Goal: Information Seeking & Learning: Learn about a topic

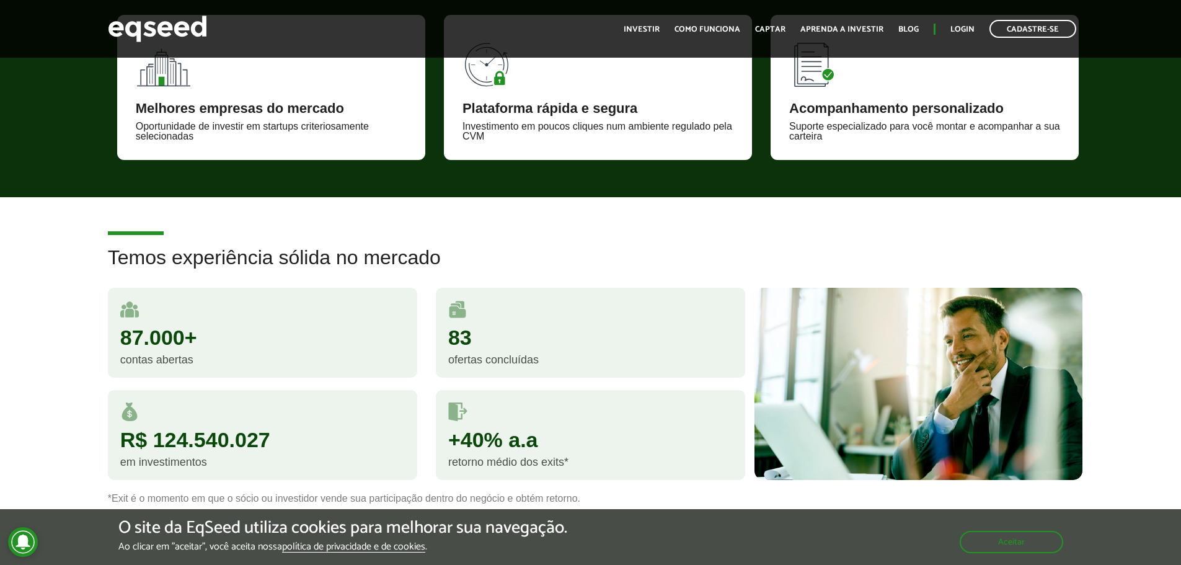
scroll to position [620, 0]
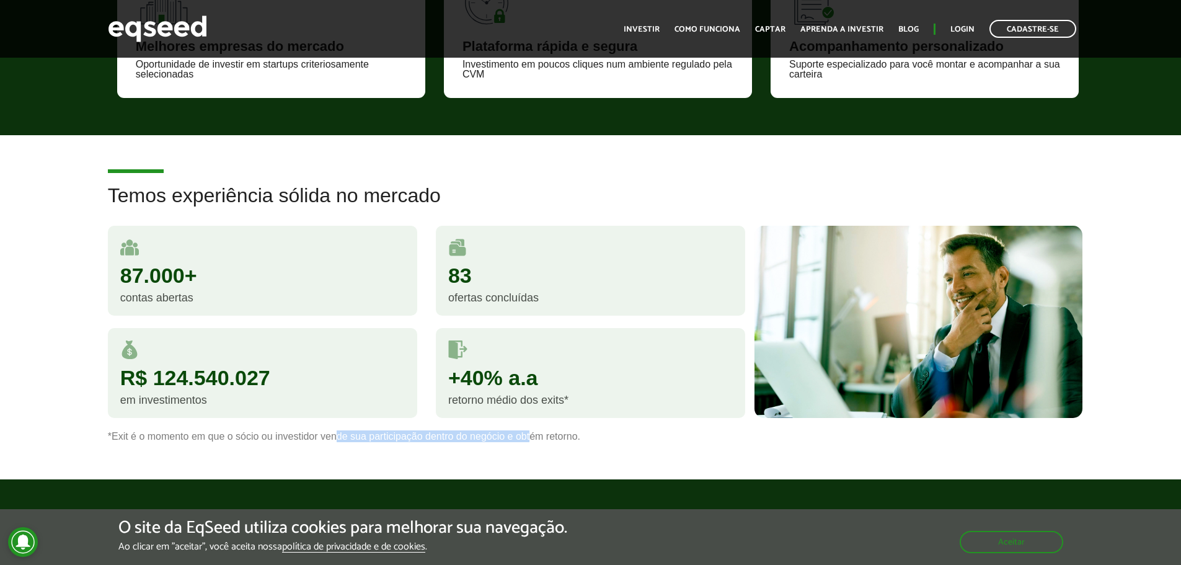
drag, startPoint x: 336, startPoint y: 439, endPoint x: 529, endPoint y: 436, distance: 192.8
click at [529, 436] on p "*Exit é o momento em que o sócio ou investidor vende sua participação dentro do…" at bounding box center [591, 436] width 966 height 12
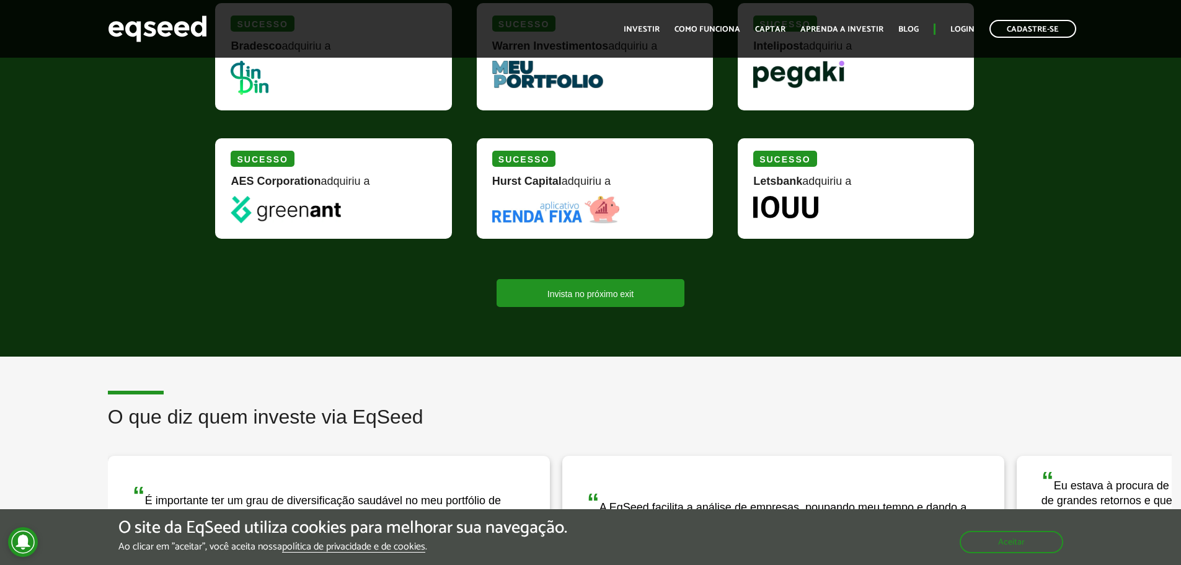
scroll to position [1240, 0]
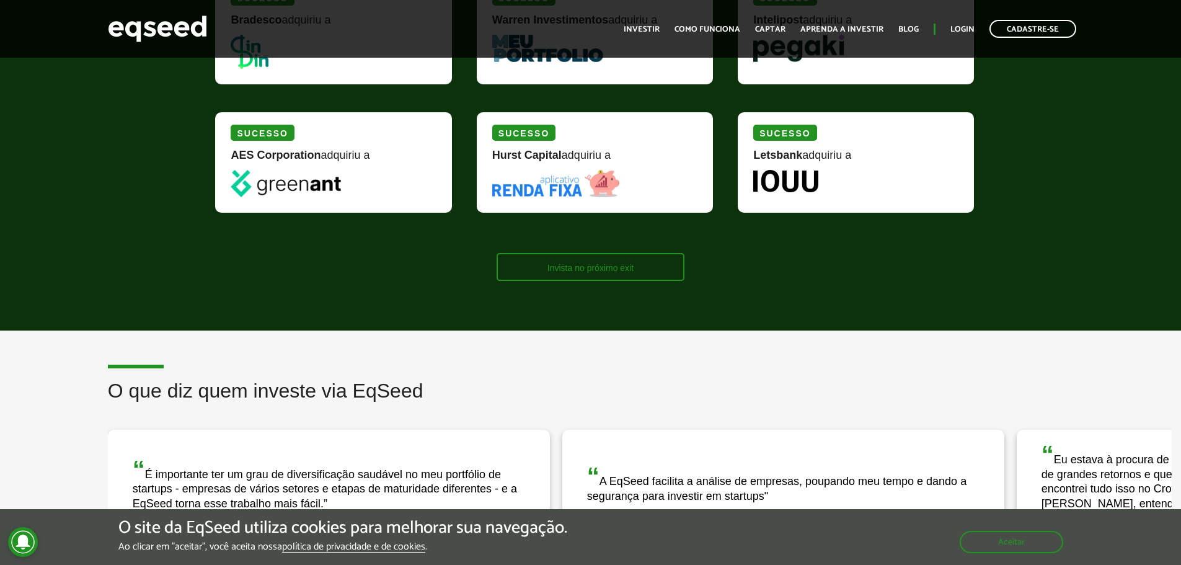
click at [588, 272] on link "Invista no próximo exit" at bounding box center [591, 267] width 188 height 28
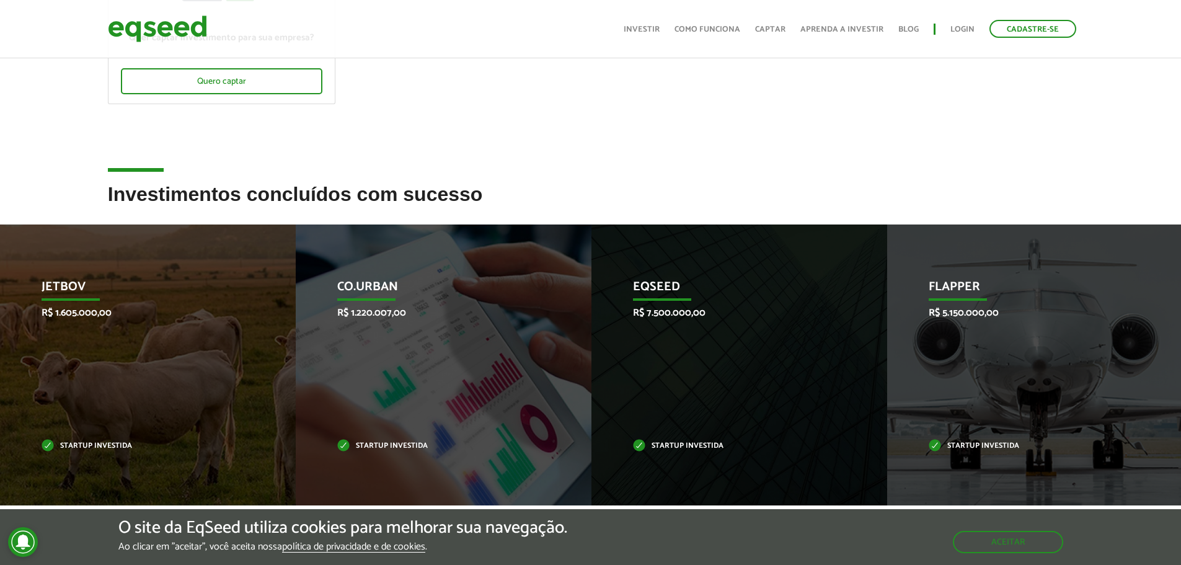
scroll to position [62, 0]
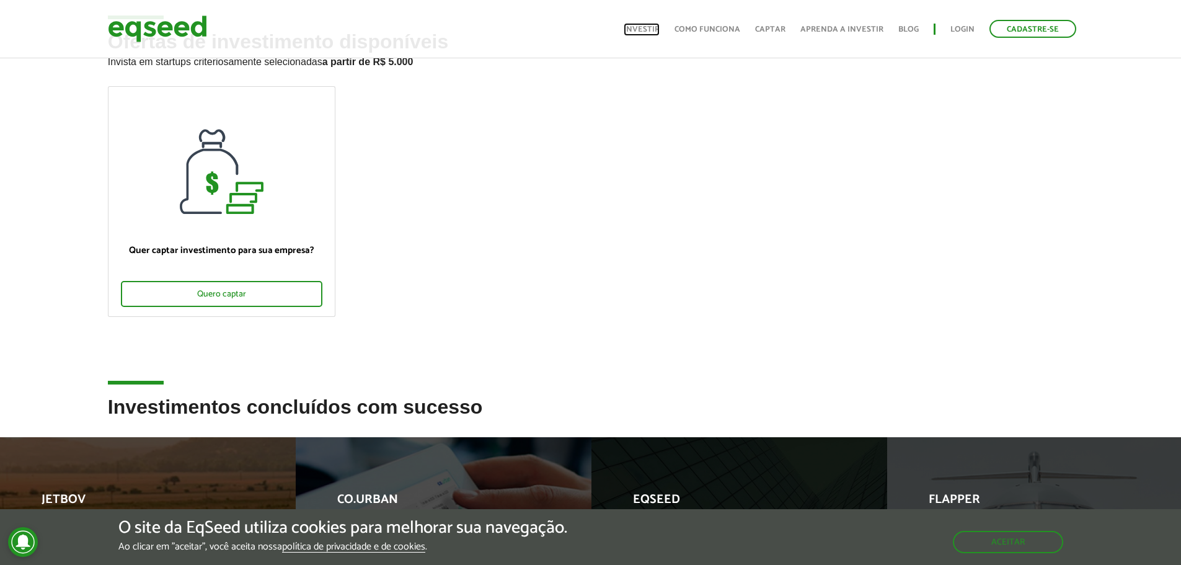
click at [643, 32] on link "Investir" at bounding box center [642, 29] width 36 height 8
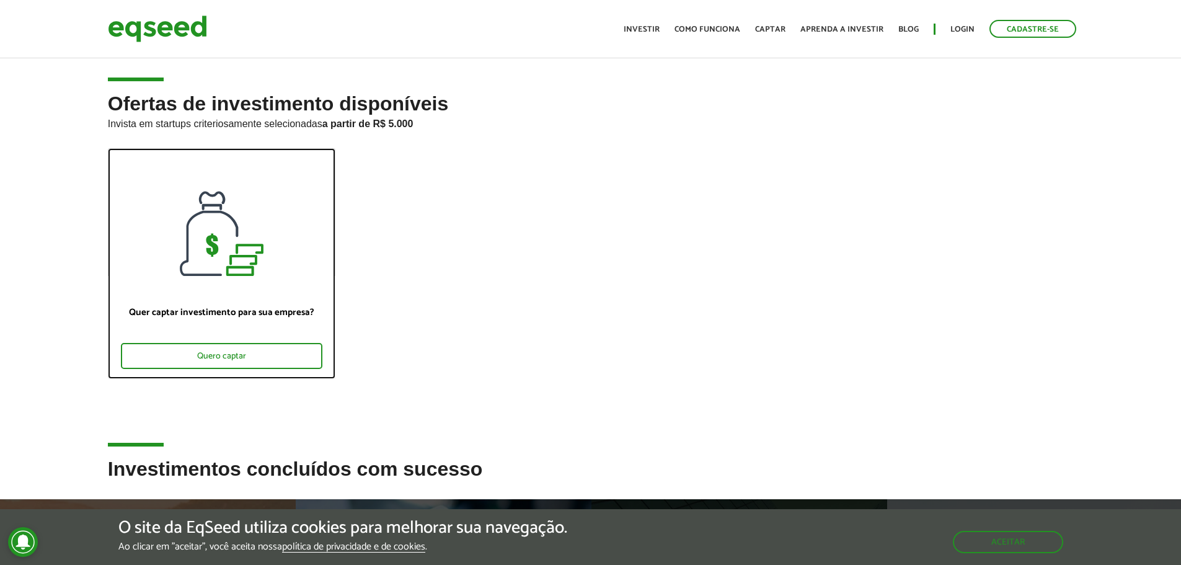
click at [298, 196] on div at bounding box center [221, 212] width 226 height 127
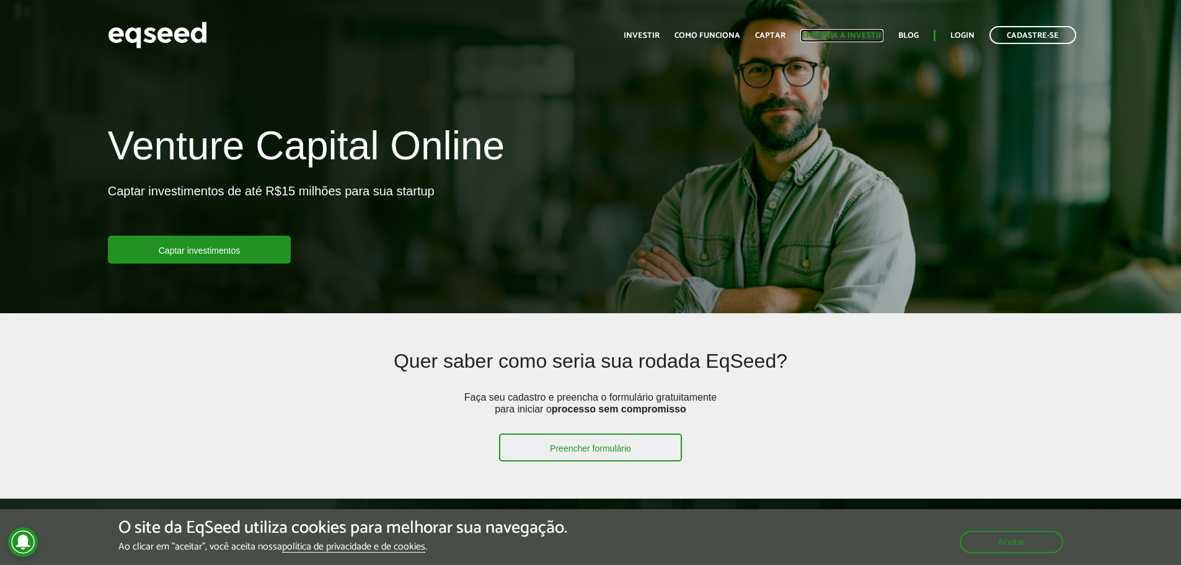
click at [829, 32] on link "Aprenda a investir" at bounding box center [841, 36] width 83 height 8
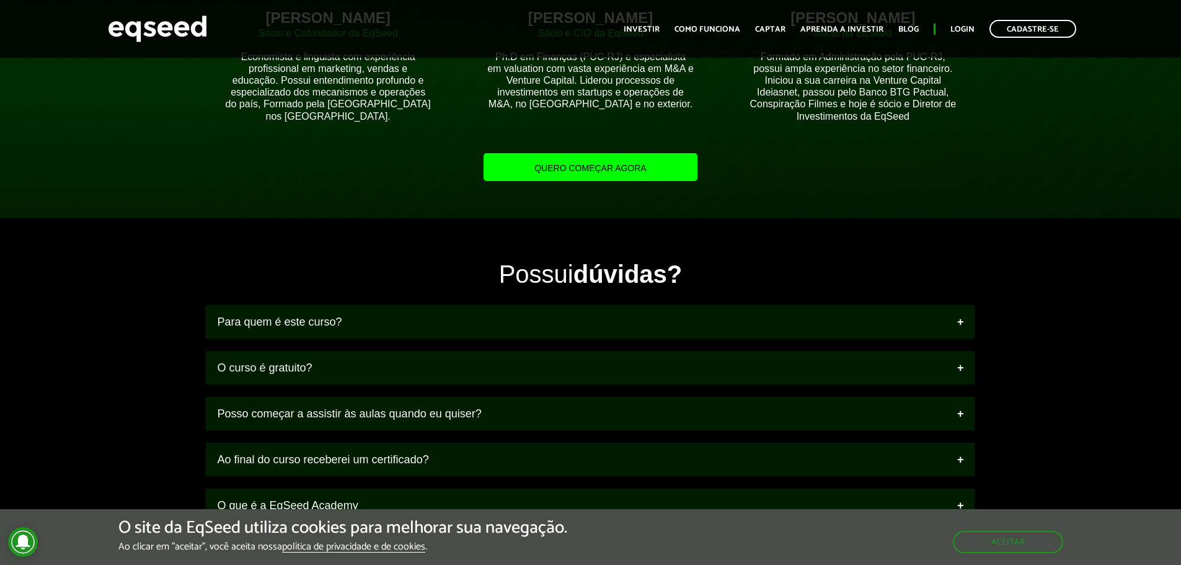
scroll to position [1240, 0]
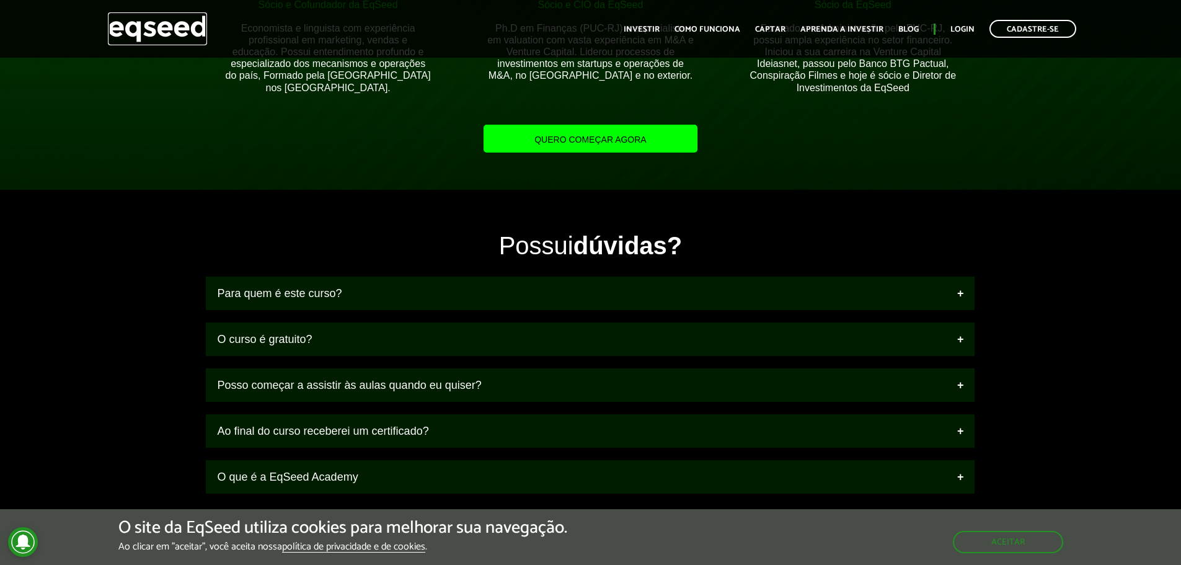
click at [174, 27] on img at bounding box center [157, 28] width 99 height 33
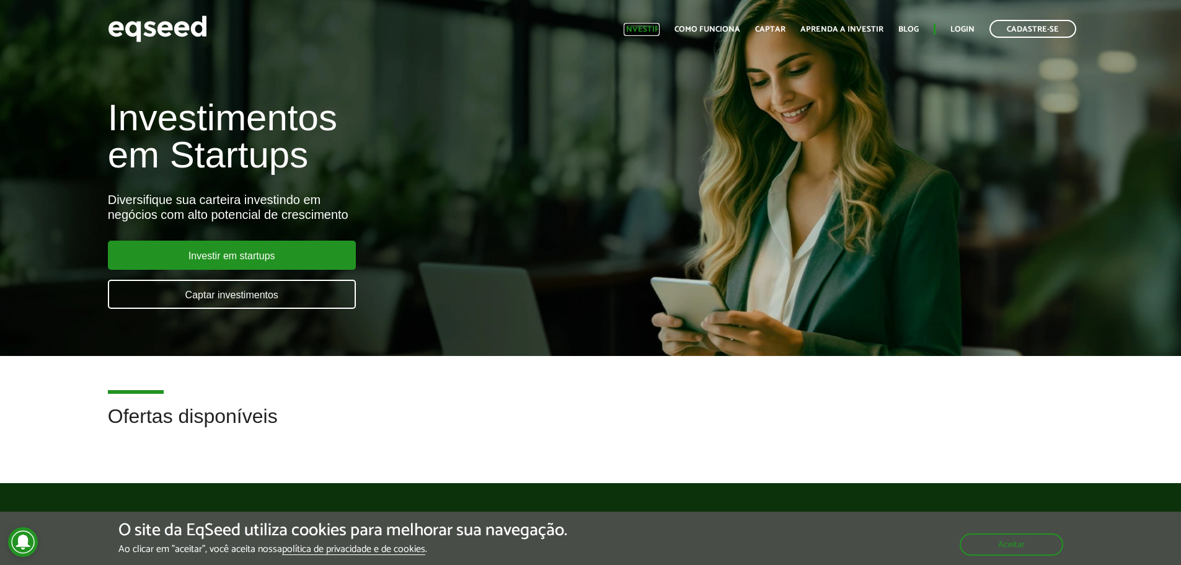
click at [651, 25] on link "Investir" at bounding box center [642, 29] width 36 height 8
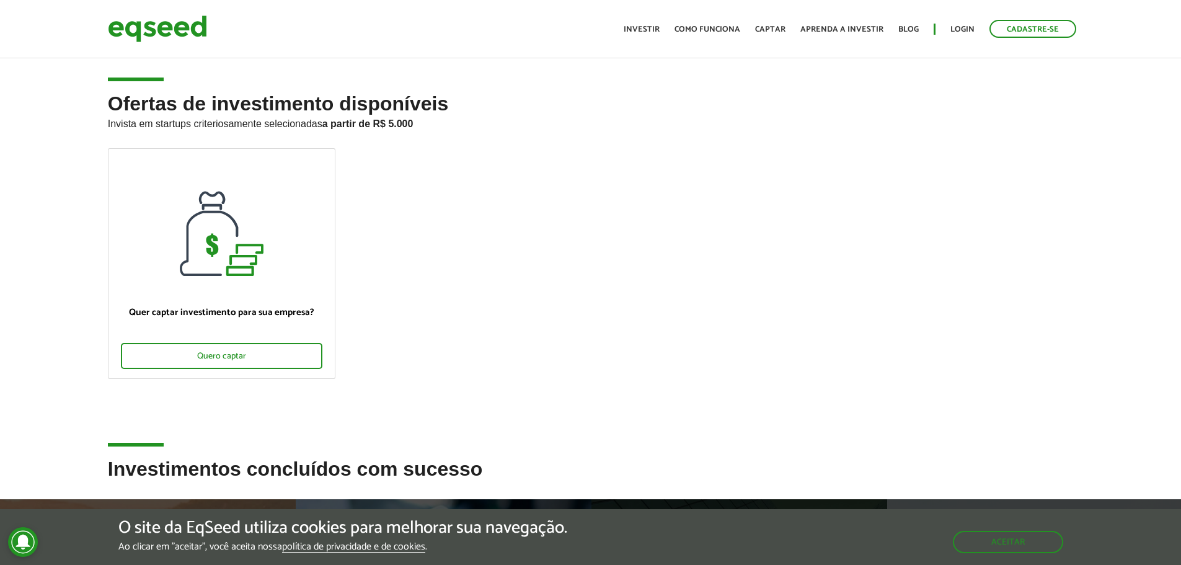
click at [335, 109] on h2 "Ofertas de investimento disponíveis Invista em startups criteriosamente selecio…" at bounding box center [591, 120] width 966 height 55
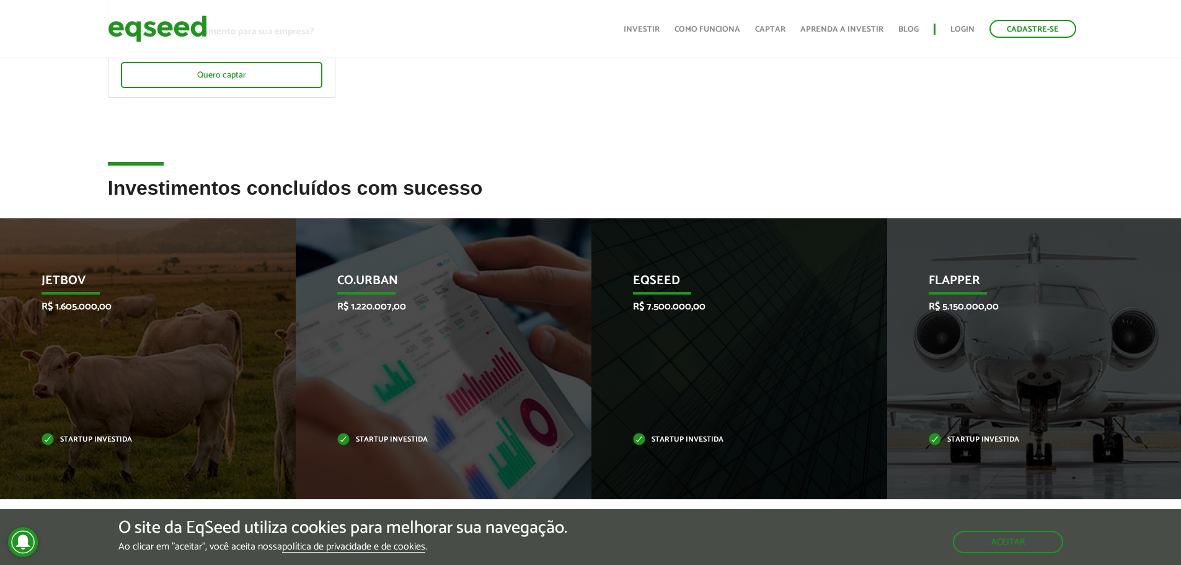
scroll to position [434, 0]
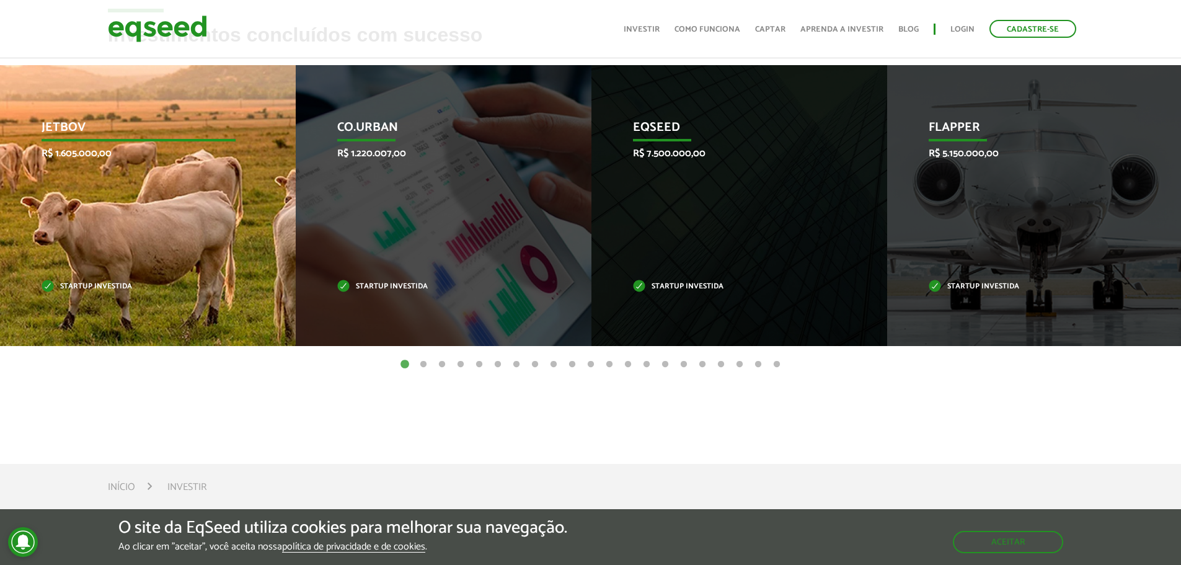
click at [82, 283] on p "Startup investida" at bounding box center [139, 286] width 194 height 7
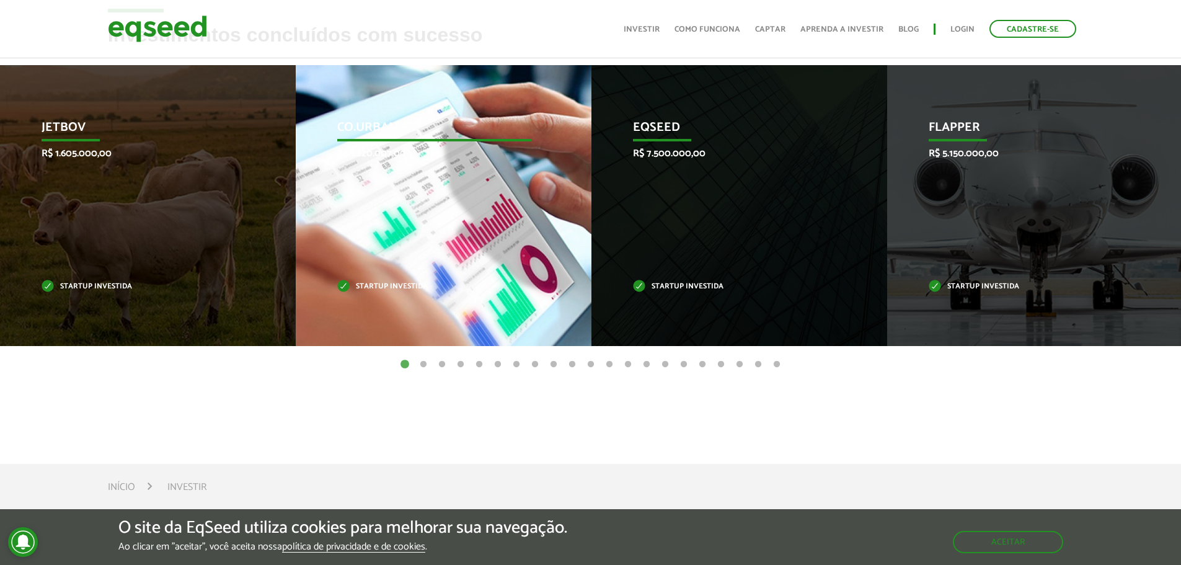
click at [358, 290] on p "Startup investida" at bounding box center [434, 286] width 194 height 7
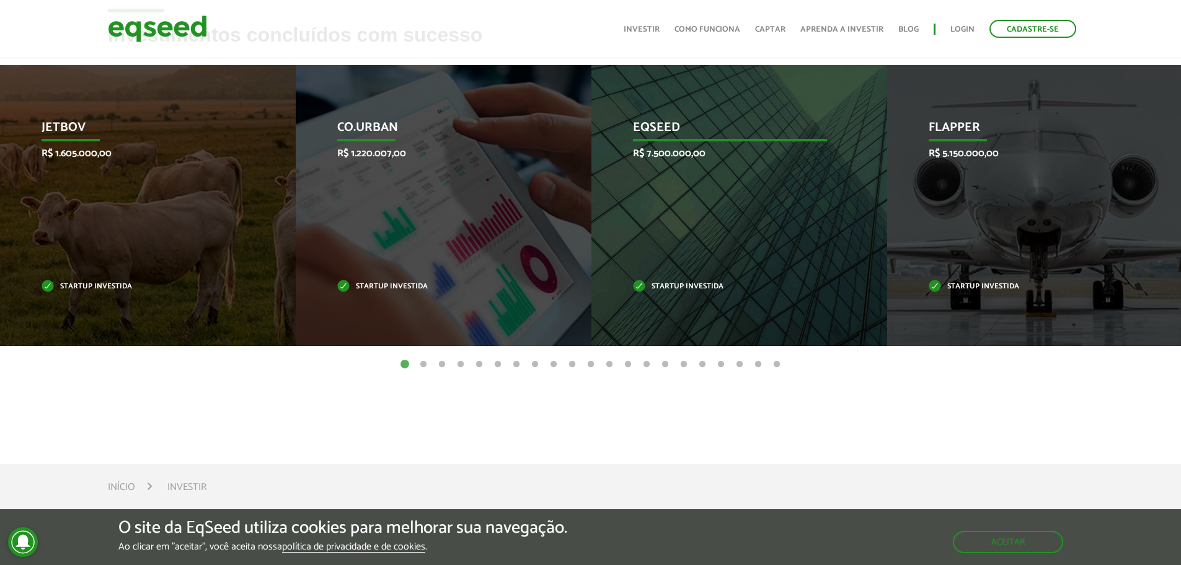
click at [663, 296] on div "EqSeed R$ 7.500.000,00 Startup investida" at bounding box center [729, 205] width 277 height 281
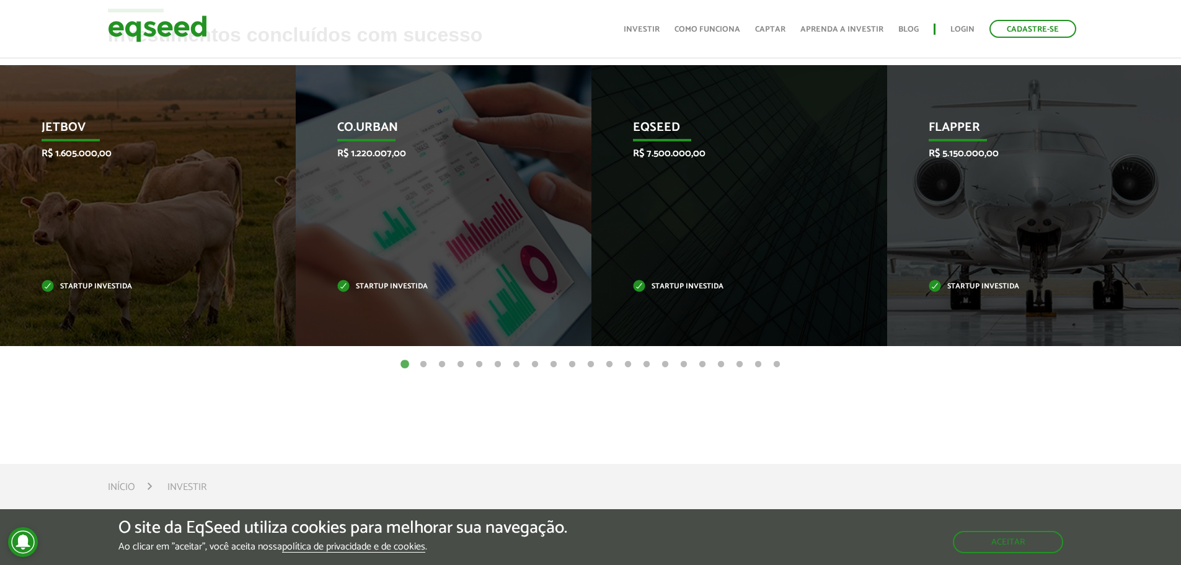
click at [426, 361] on button "2" at bounding box center [423, 364] width 12 height 12
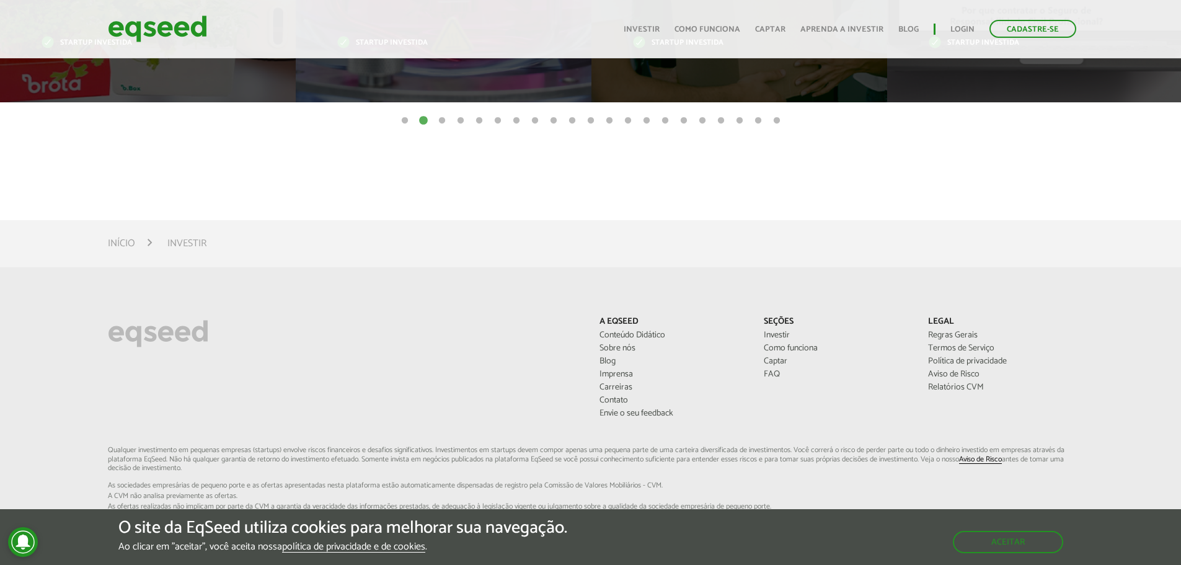
scroll to position [496, 0]
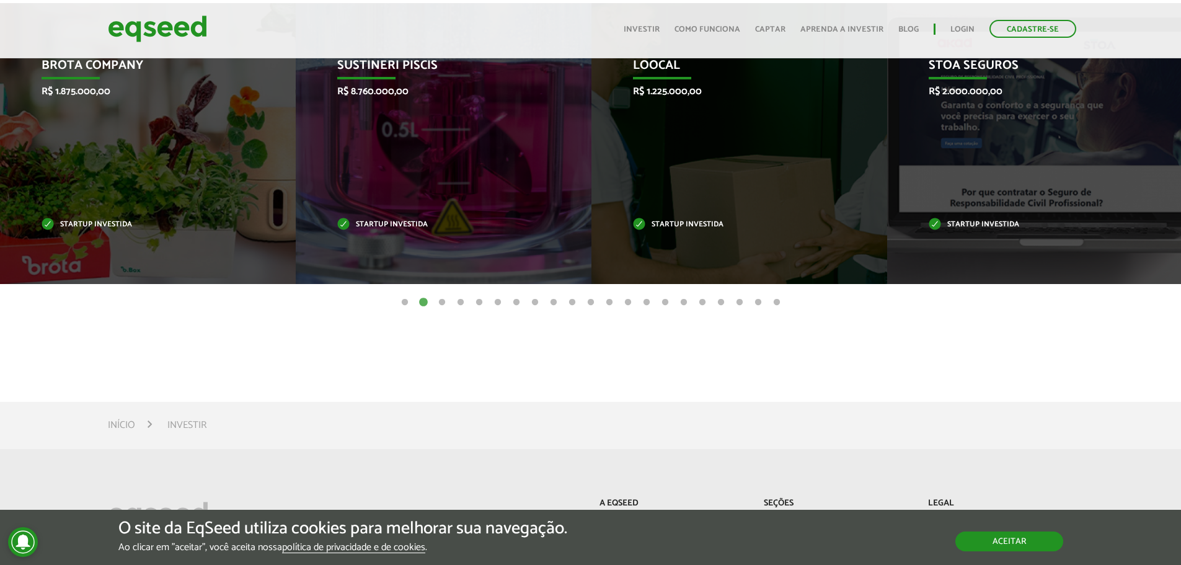
click at [1009, 533] on button "Aceitar" at bounding box center [1009, 541] width 108 height 20
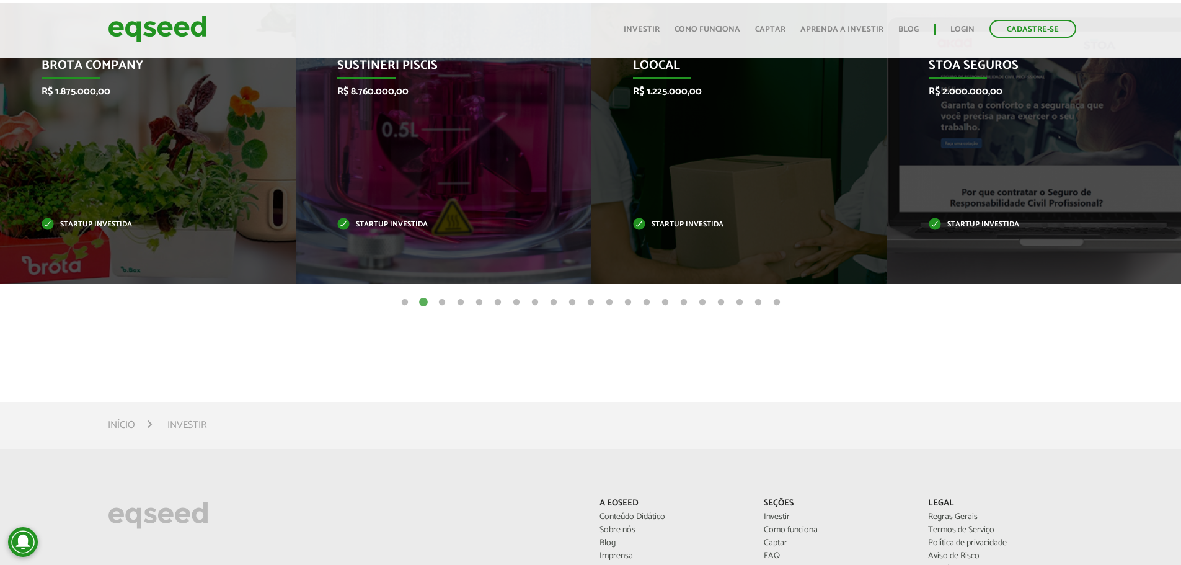
click at [666, 304] on button "15" at bounding box center [665, 302] width 12 height 12
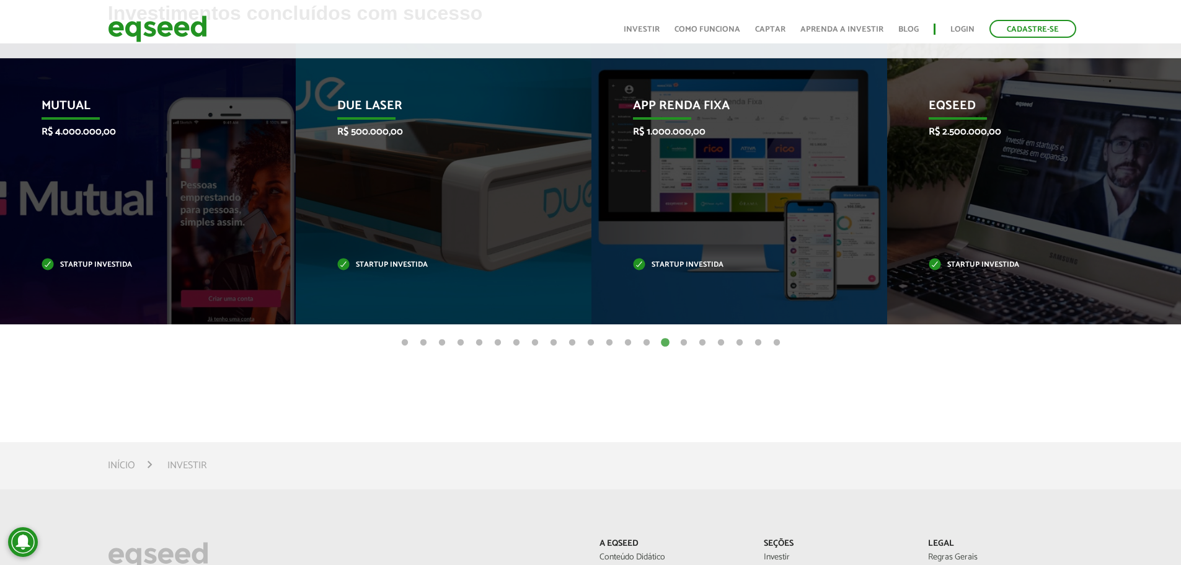
scroll to position [434, 0]
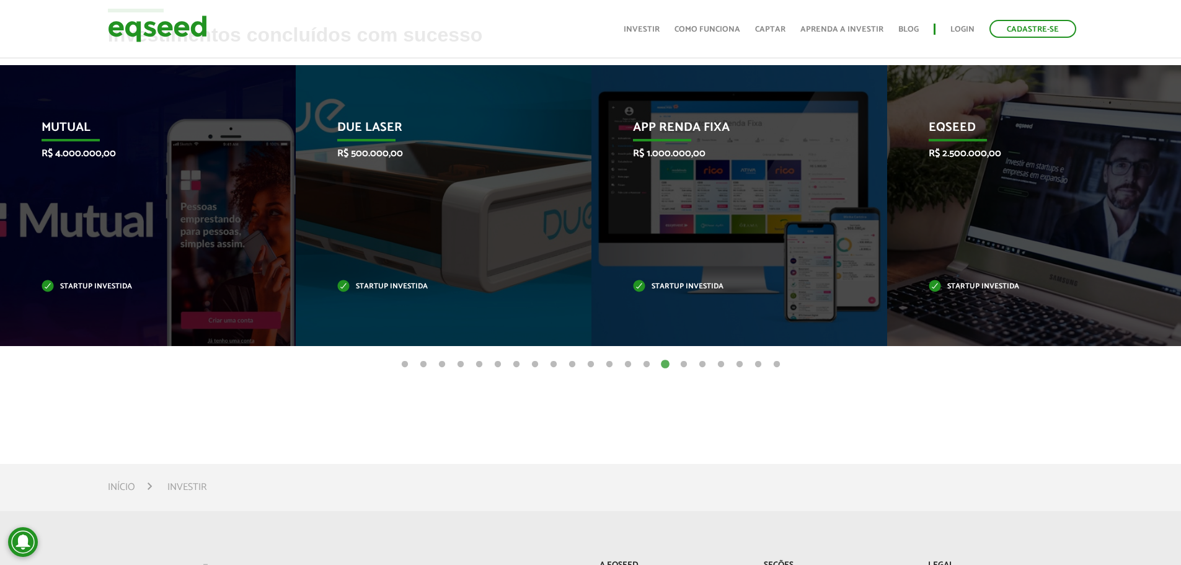
click at [593, 370] on button "11" at bounding box center [591, 364] width 12 height 12
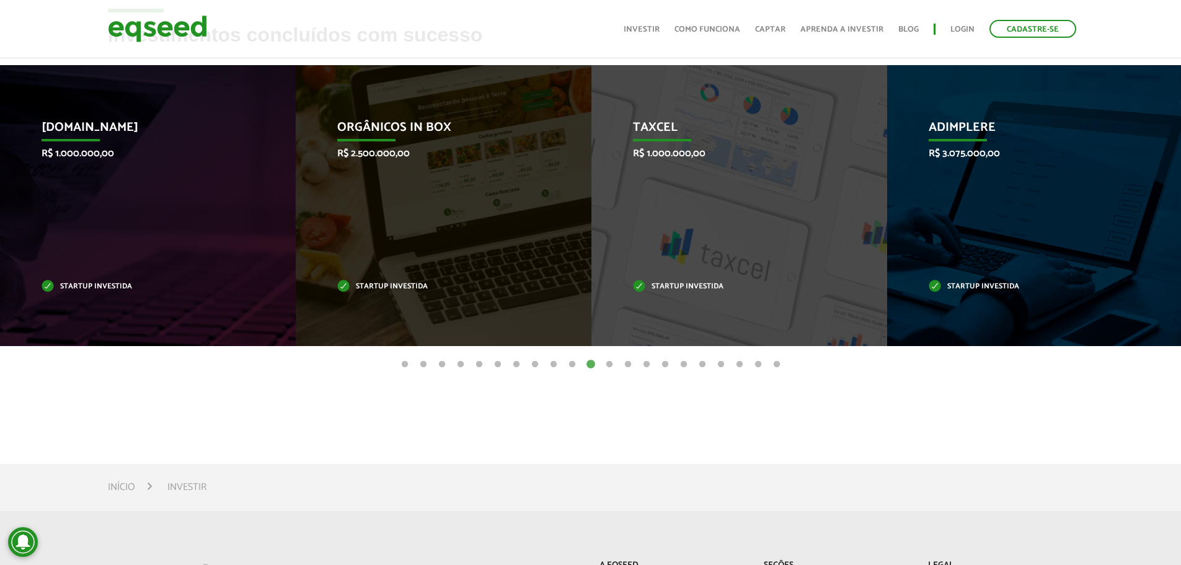
click at [534, 367] on button "8" at bounding box center [535, 364] width 12 height 12
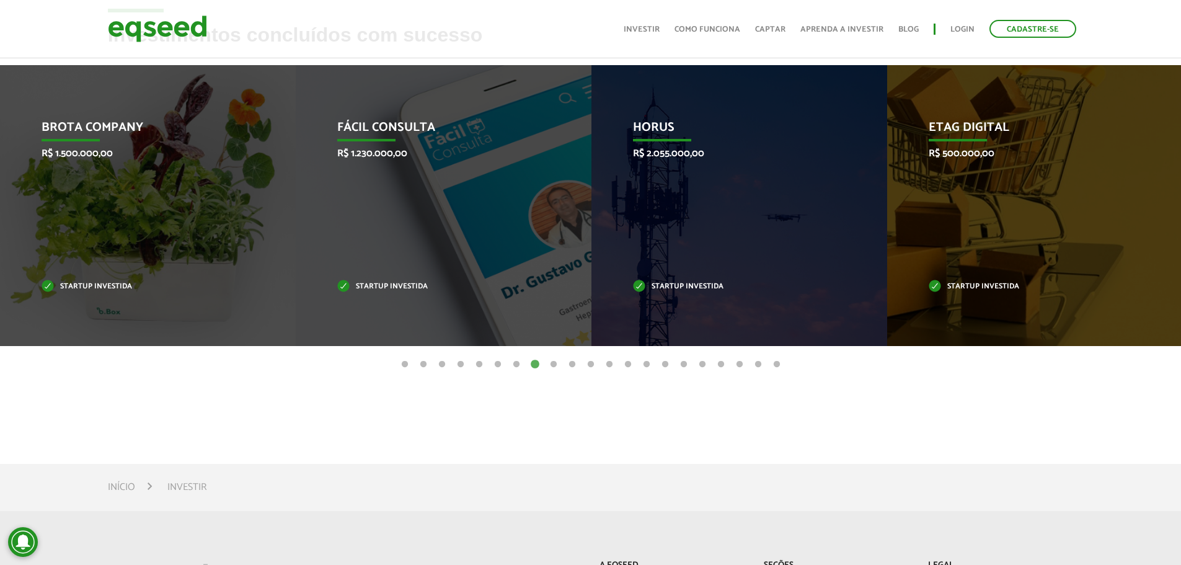
click at [495, 365] on button "6" at bounding box center [498, 364] width 12 height 12
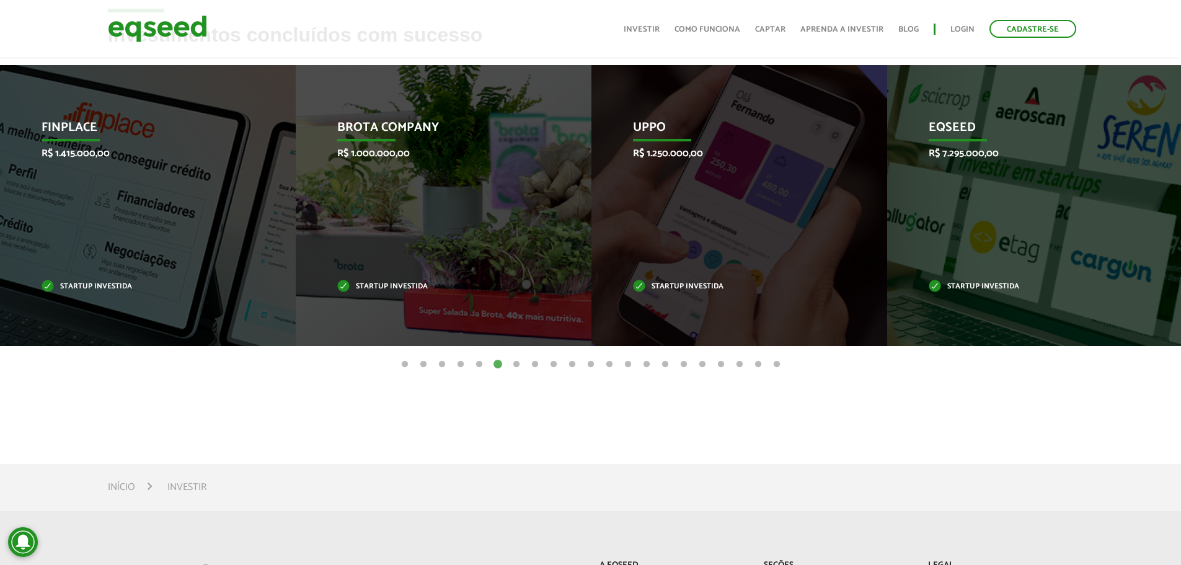
click at [478, 365] on button "5" at bounding box center [479, 364] width 12 height 12
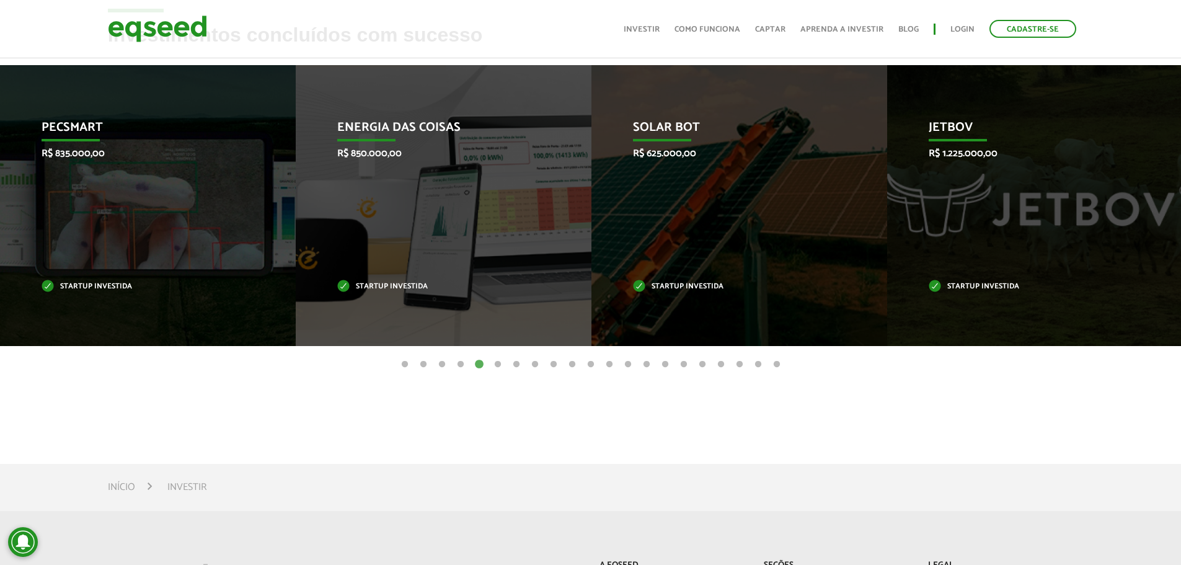
click at [464, 366] on button "4" at bounding box center [460, 364] width 12 height 12
